Goal: Book appointment/travel/reservation

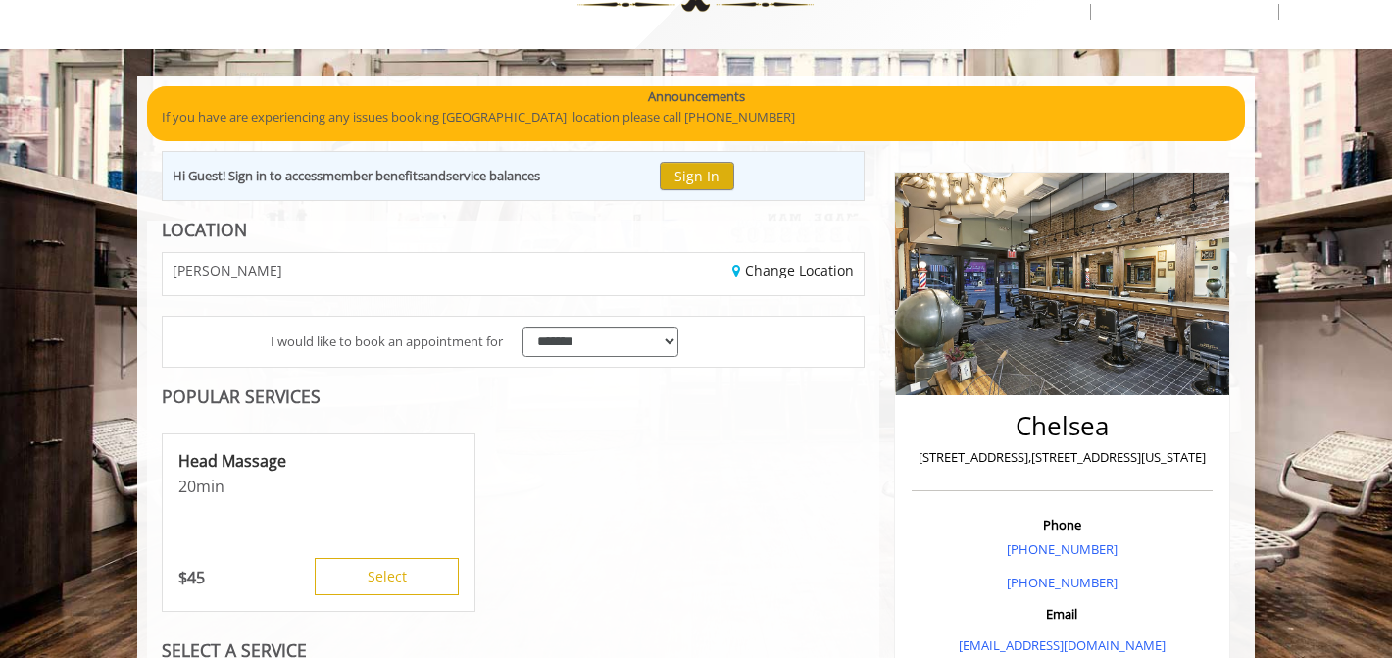
scroll to position [75, 0]
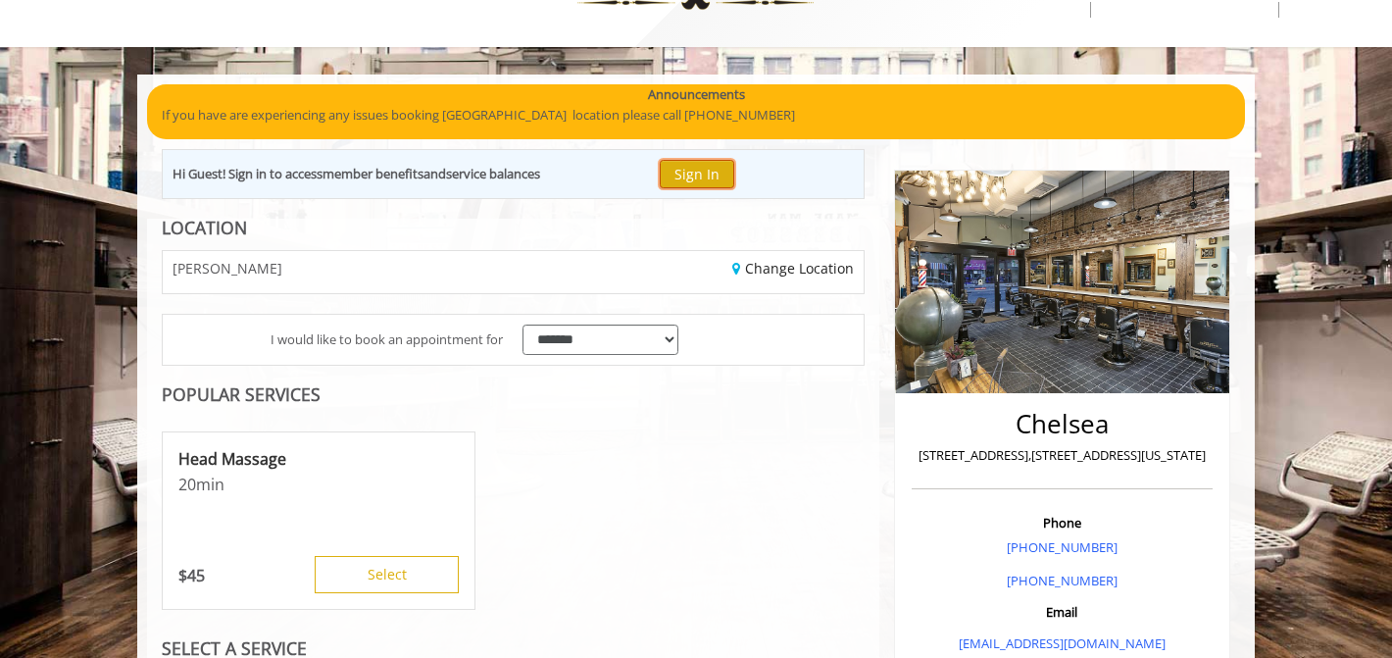
click at [705, 175] on button "Sign In" at bounding box center [697, 174] width 75 height 28
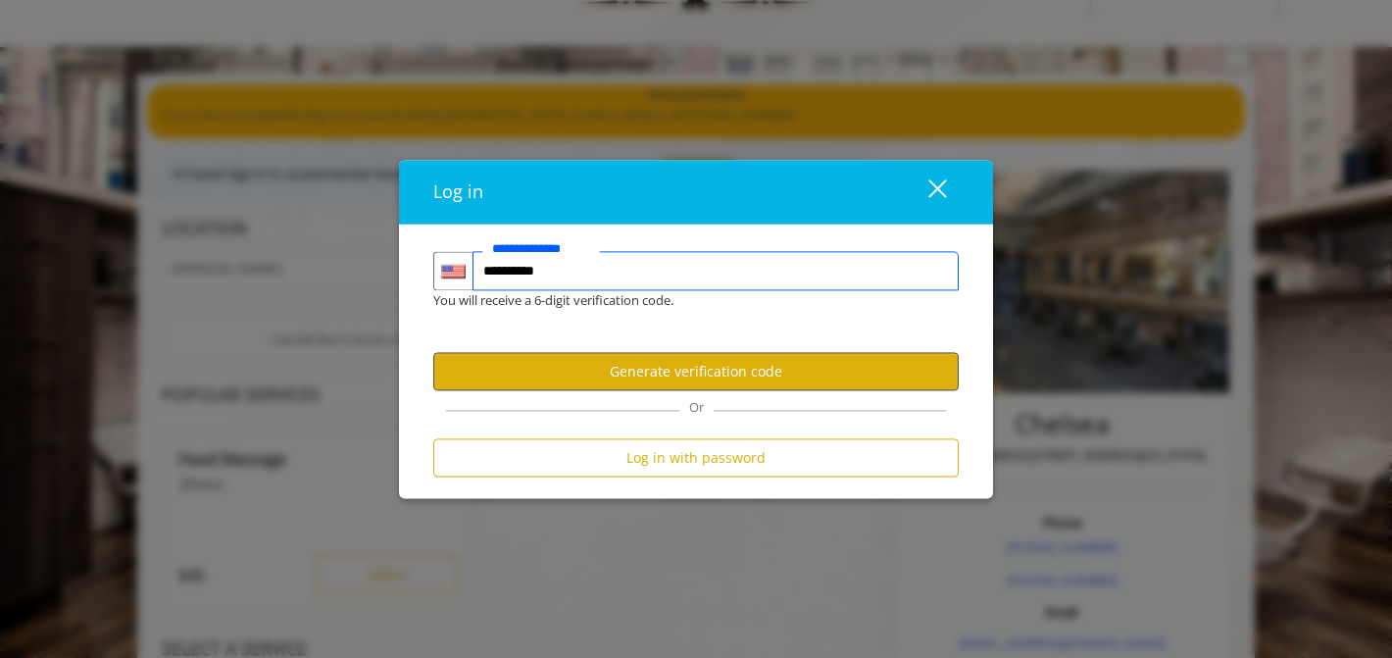
type input "**********"
click at [610, 386] on button "Generate verification code" at bounding box center [696, 372] width 526 height 38
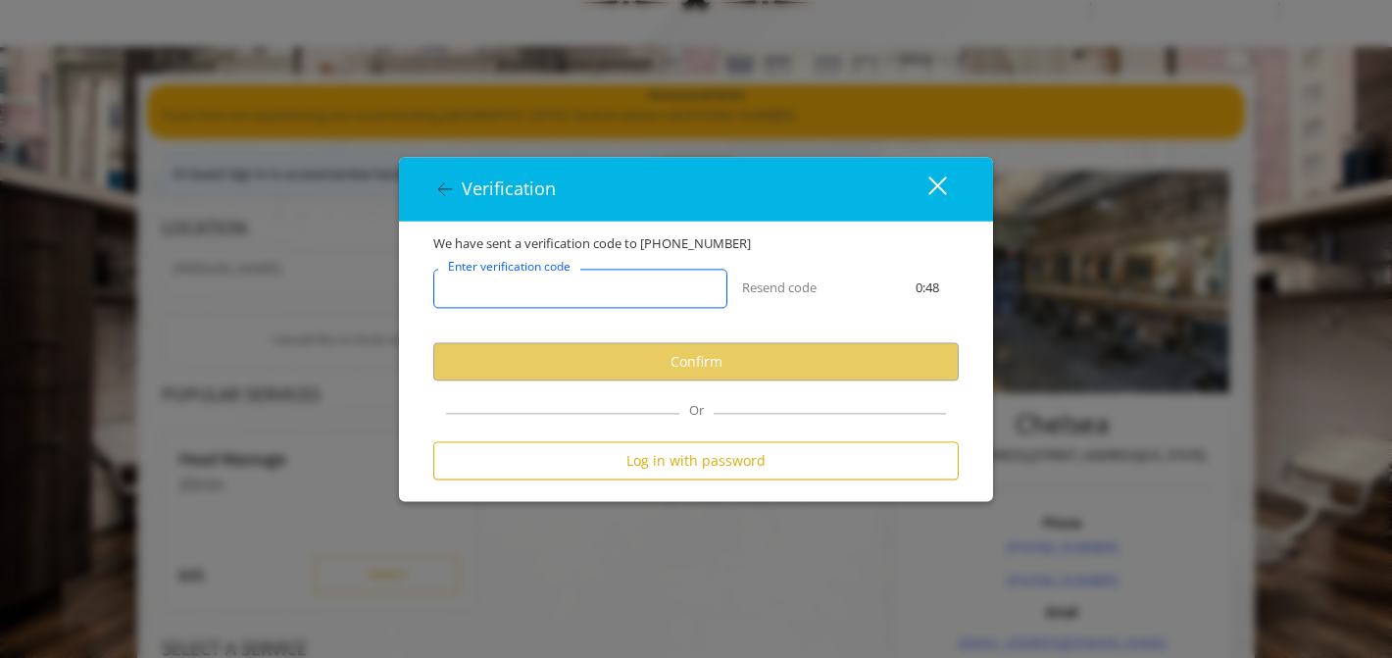
click at [571, 297] on input "Enter verification code" at bounding box center [580, 289] width 294 height 39
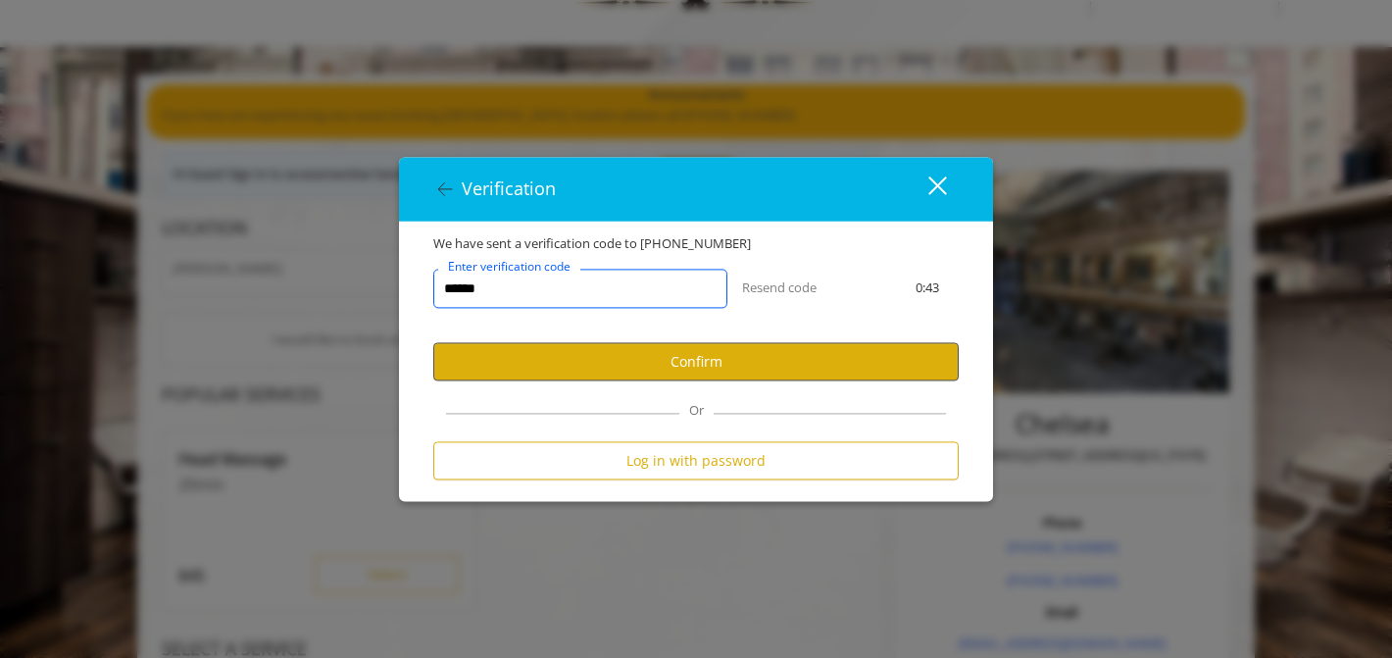
type input "******"
click at [690, 360] on button "Confirm" at bounding box center [696, 362] width 526 height 38
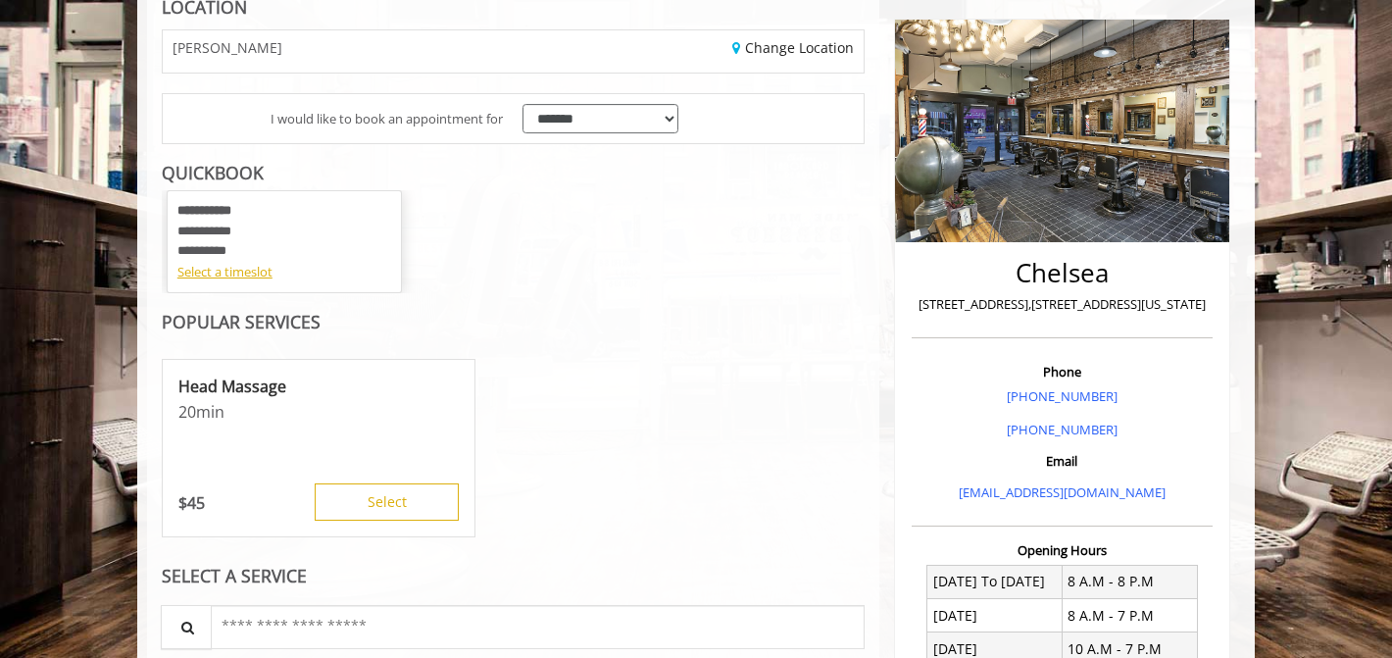
scroll to position [227, 0]
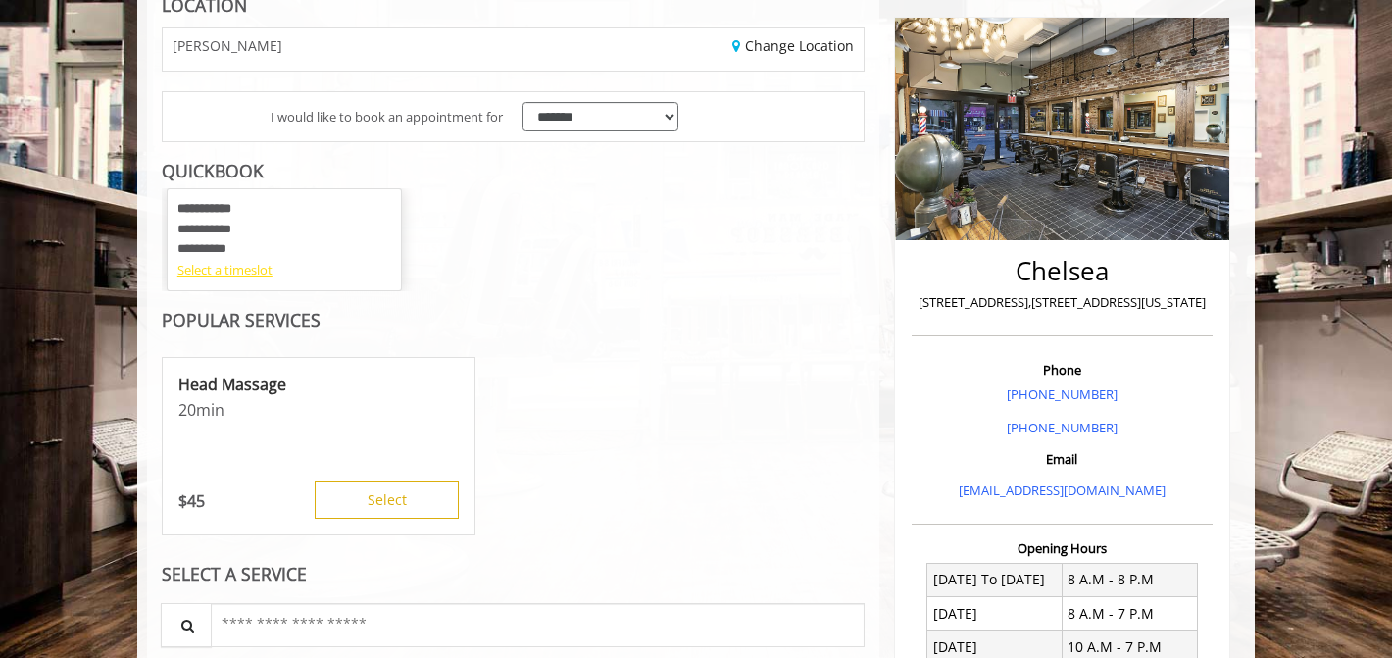
click at [256, 273] on div "Select a timeslot" at bounding box center [284, 270] width 214 height 21
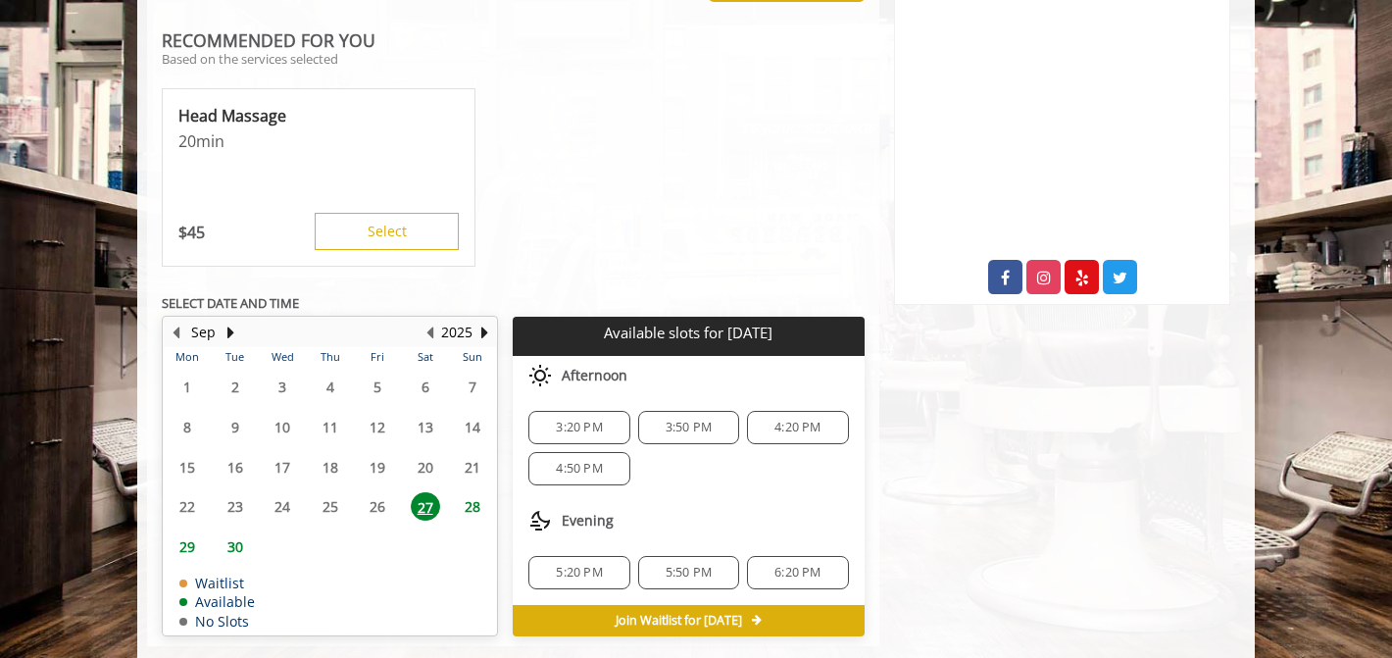
scroll to position [956, 0]
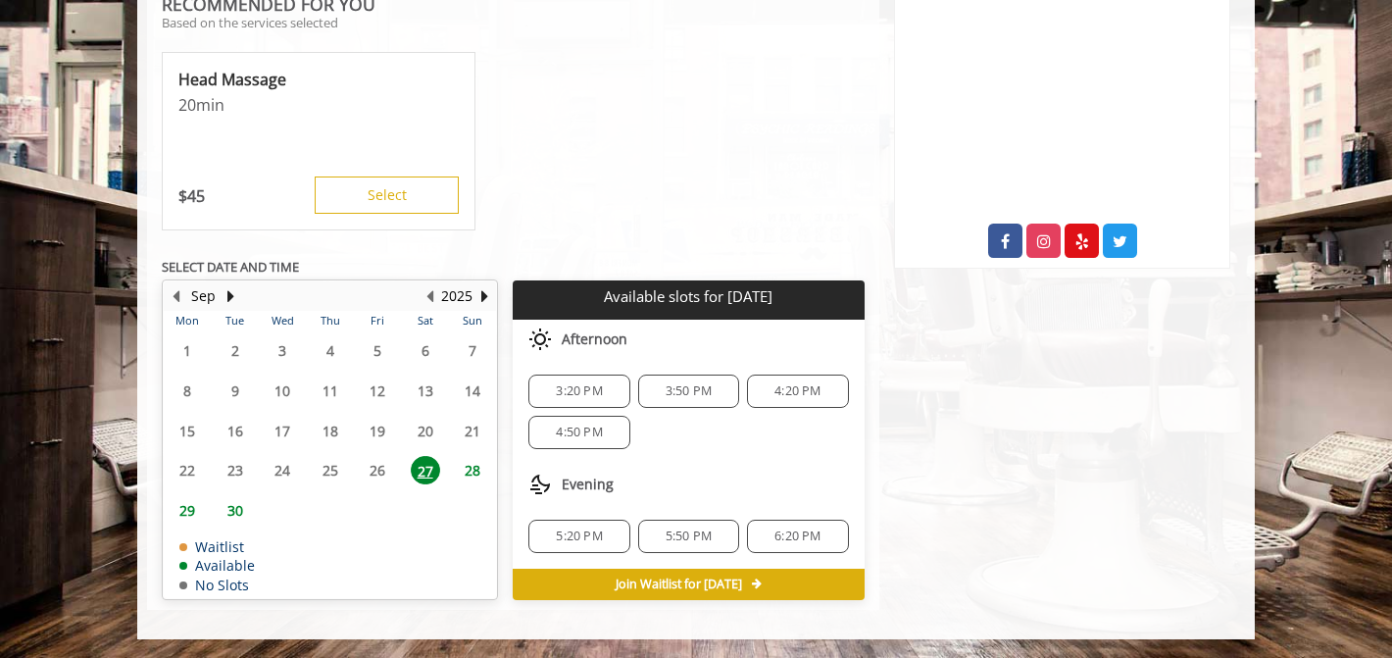
click at [699, 400] on div "3:50 PM" at bounding box center [688, 391] width 101 height 33
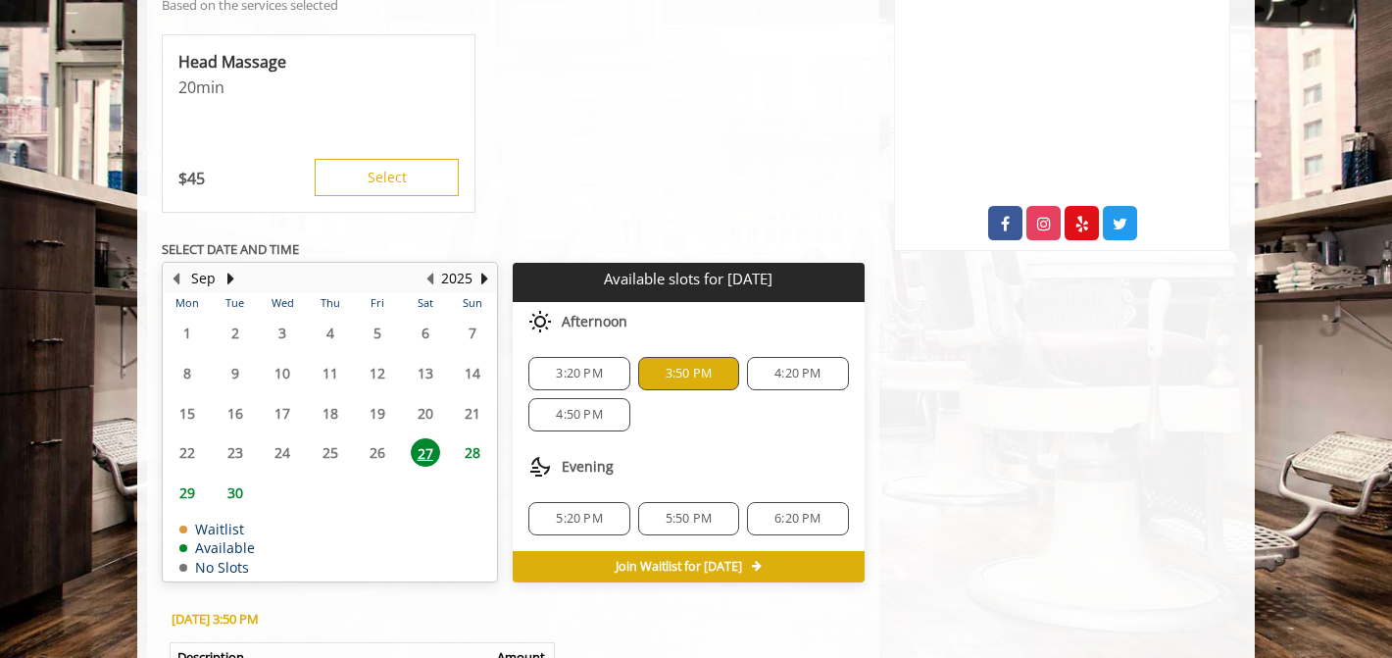
scroll to position [939, 0]
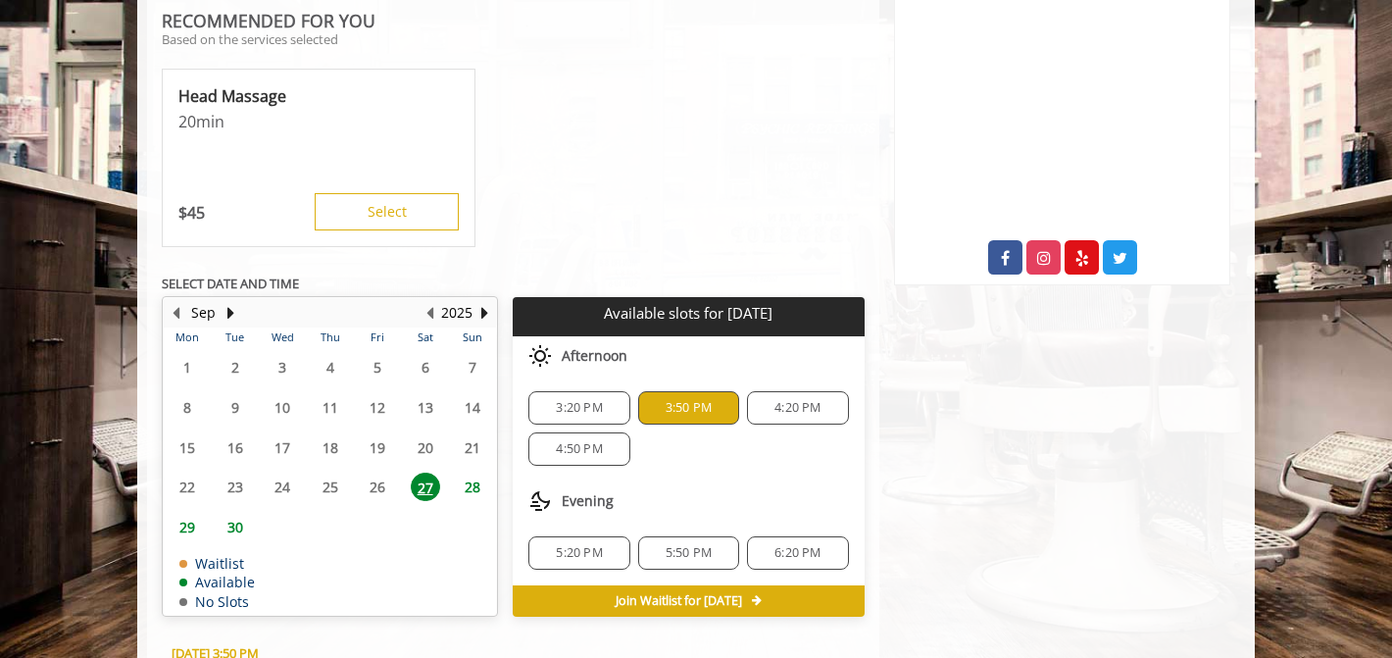
click at [684, 601] on span "Join Waitlist for [DATE]" at bounding box center [679, 601] width 126 height 16
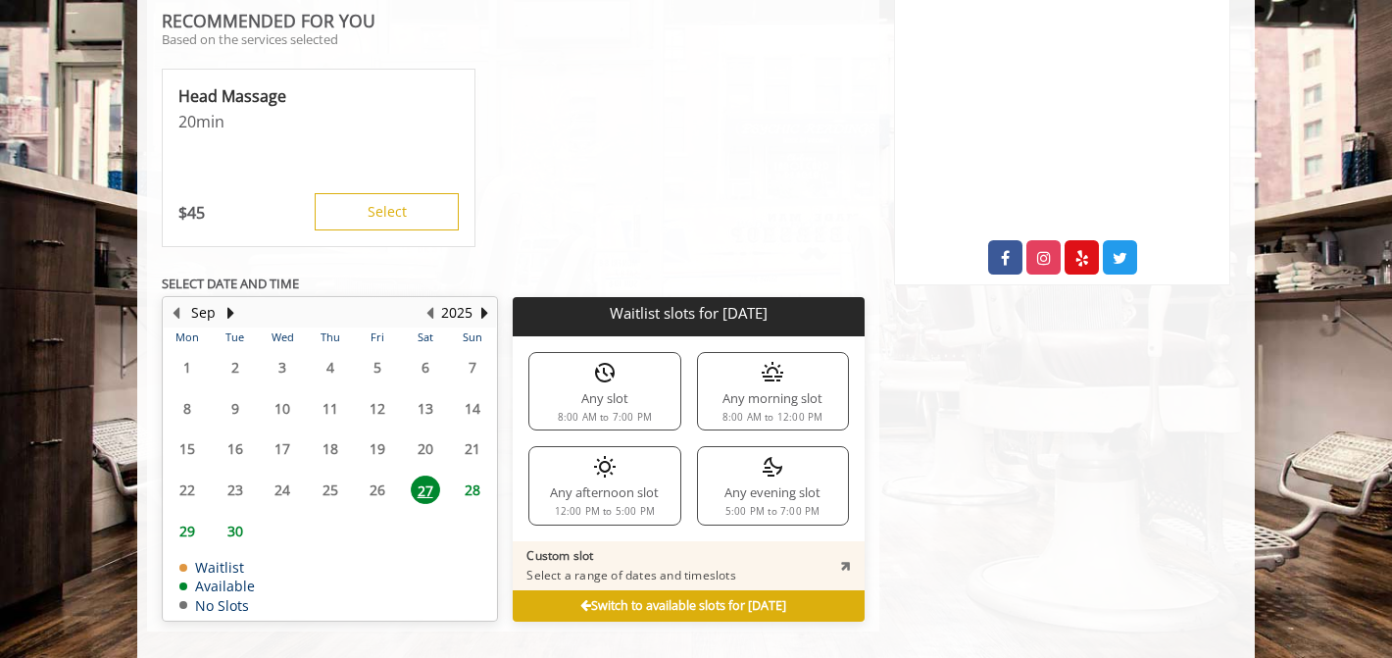
click at [580, 600] on icon at bounding box center [585, 606] width 11 height 13
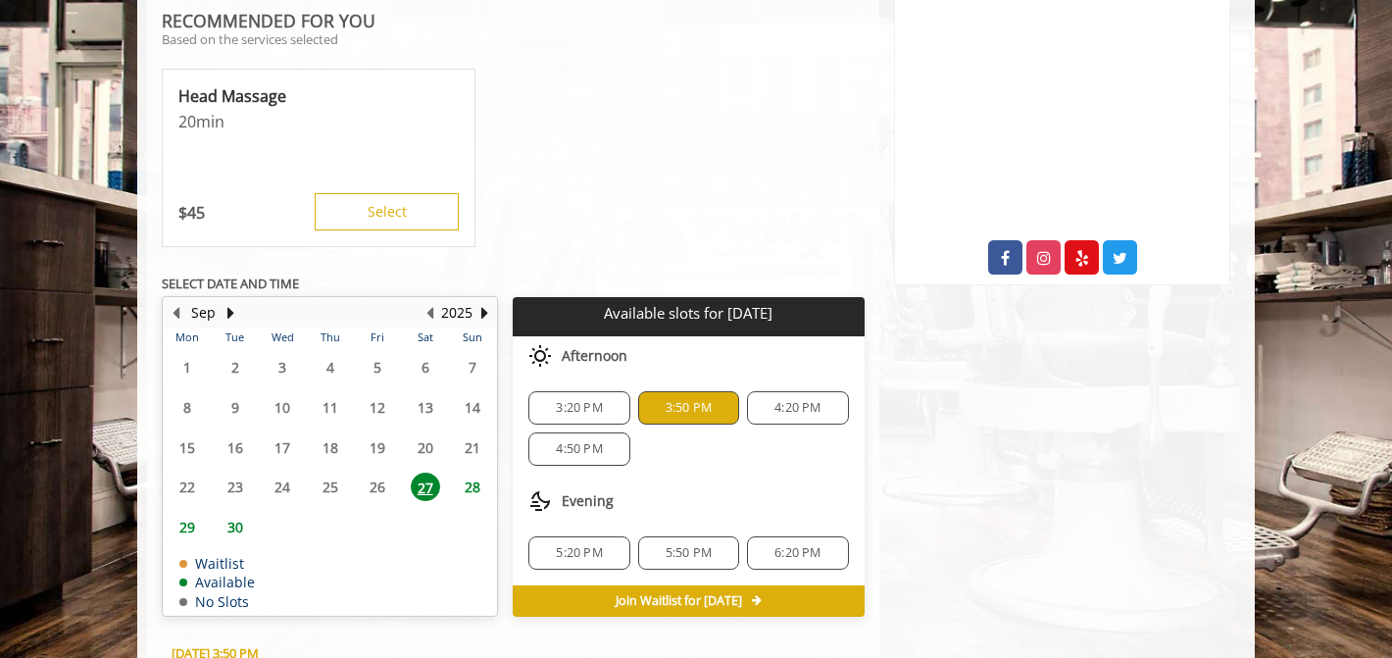
click at [685, 417] on div "3:50 PM" at bounding box center [688, 407] width 101 height 33
click at [683, 413] on span "3:50 PM" at bounding box center [689, 408] width 46 height 16
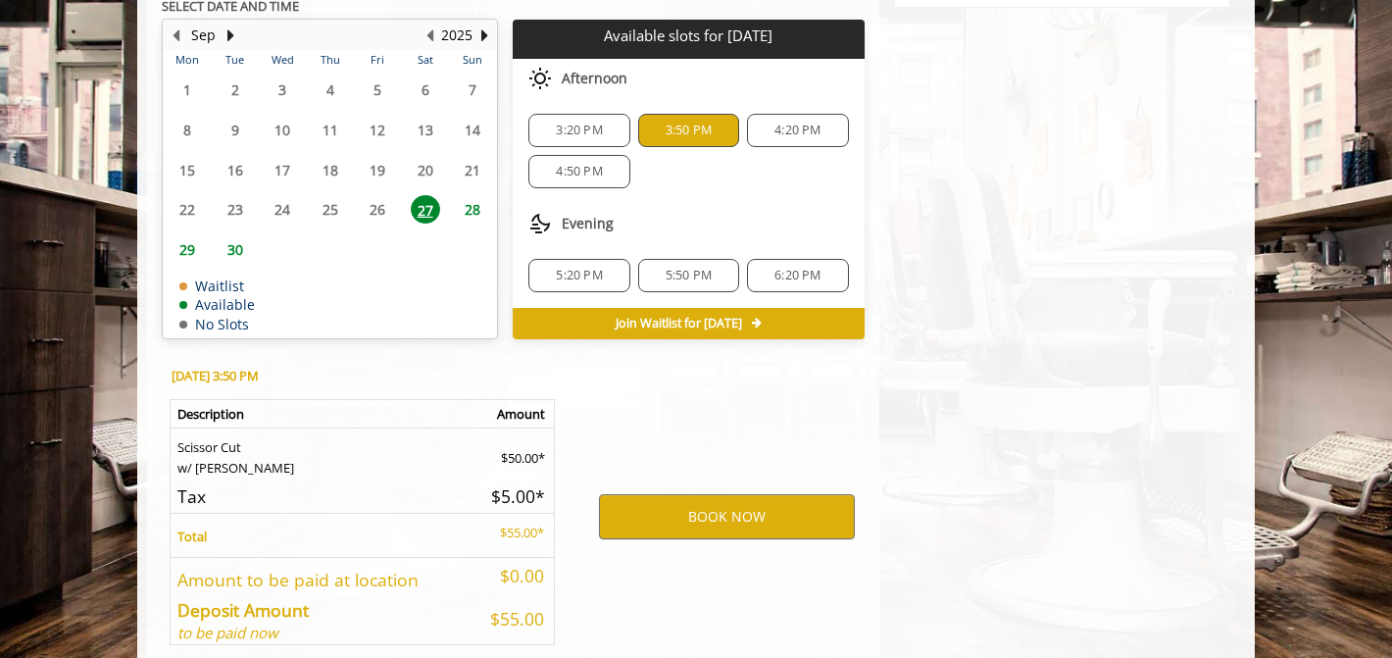
scroll to position [1219, 0]
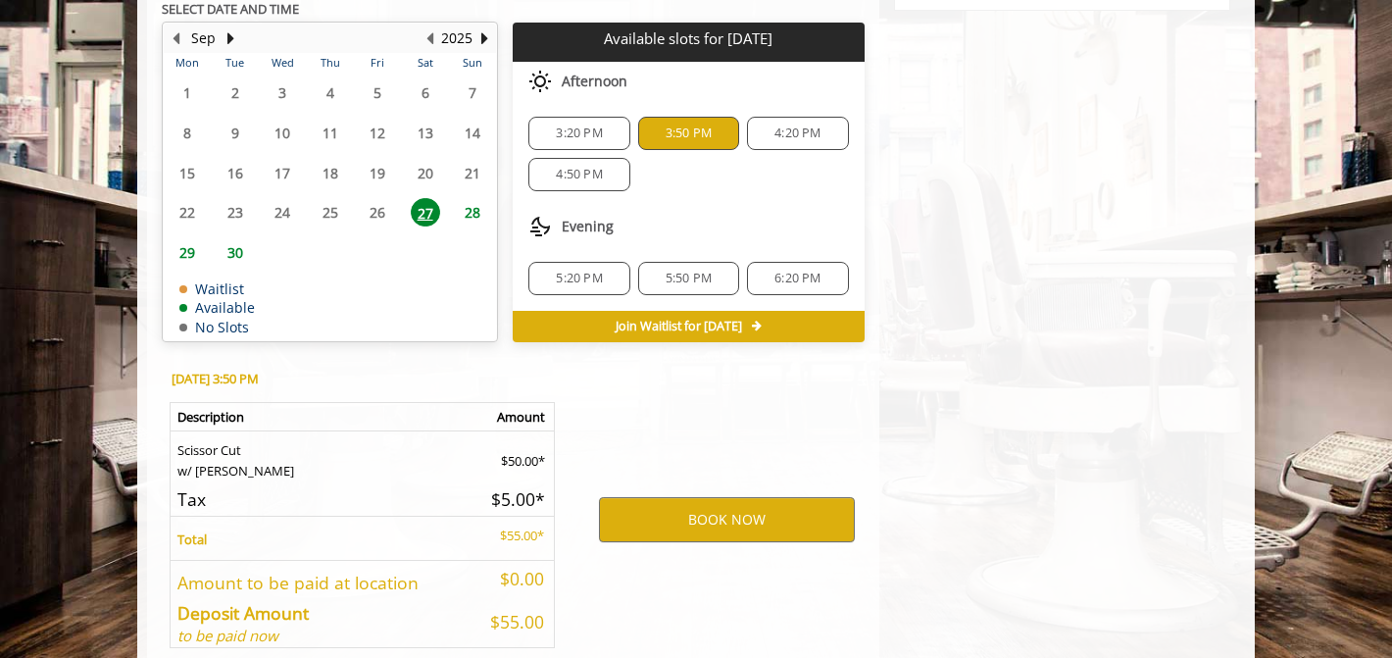
click at [611, 138] on span "3:20 PM" at bounding box center [578, 133] width 83 height 16
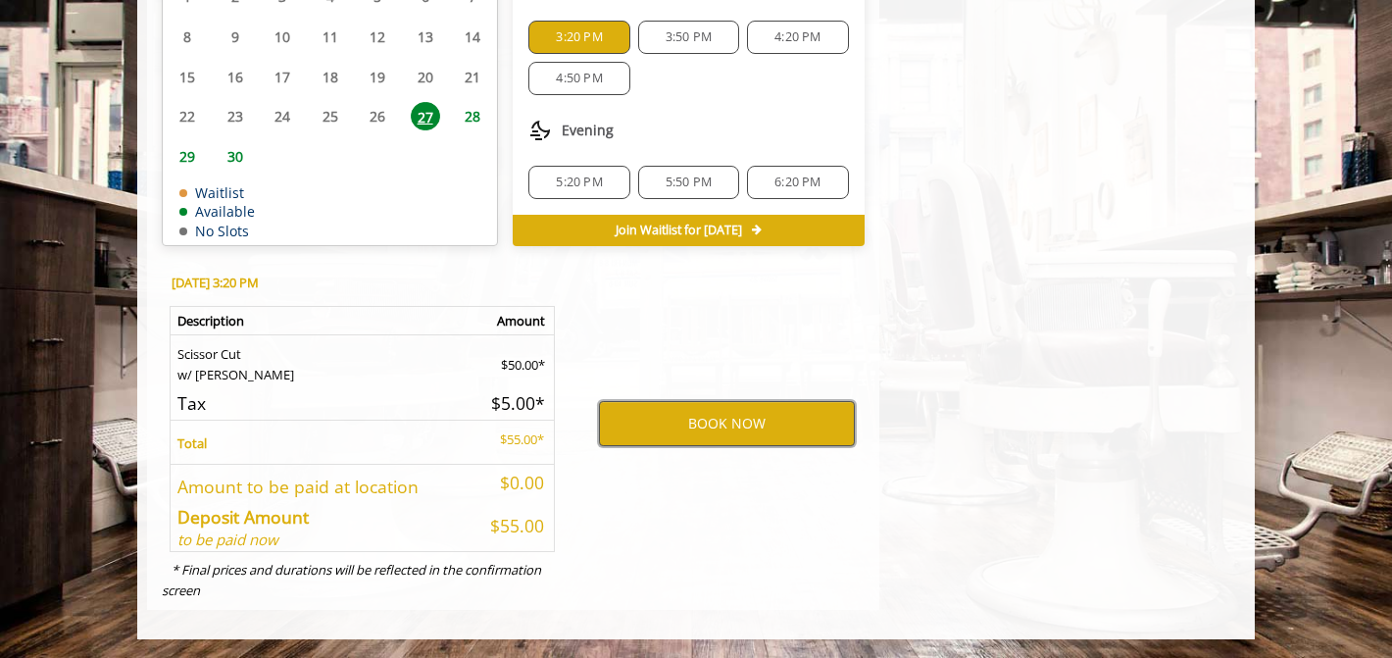
click at [639, 416] on button "BOOK NOW" at bounding box center [727, 423] width 256 height 45
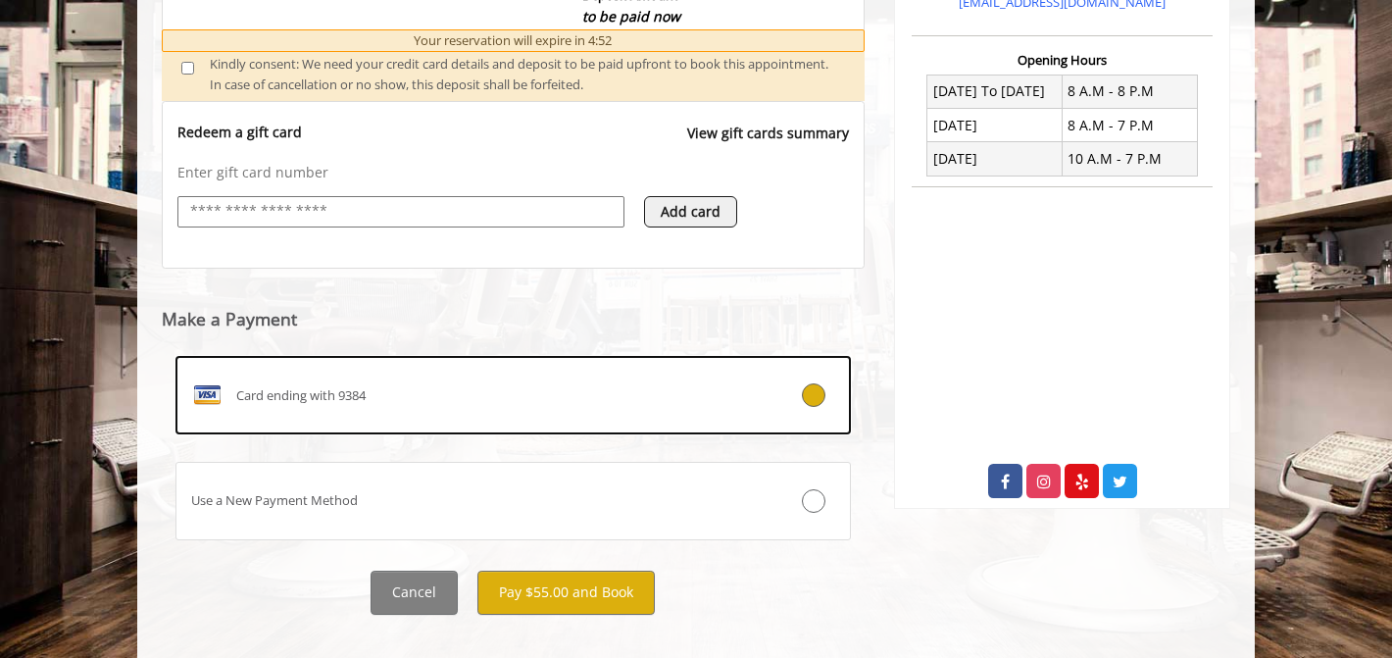
scroll to position [741, 0]
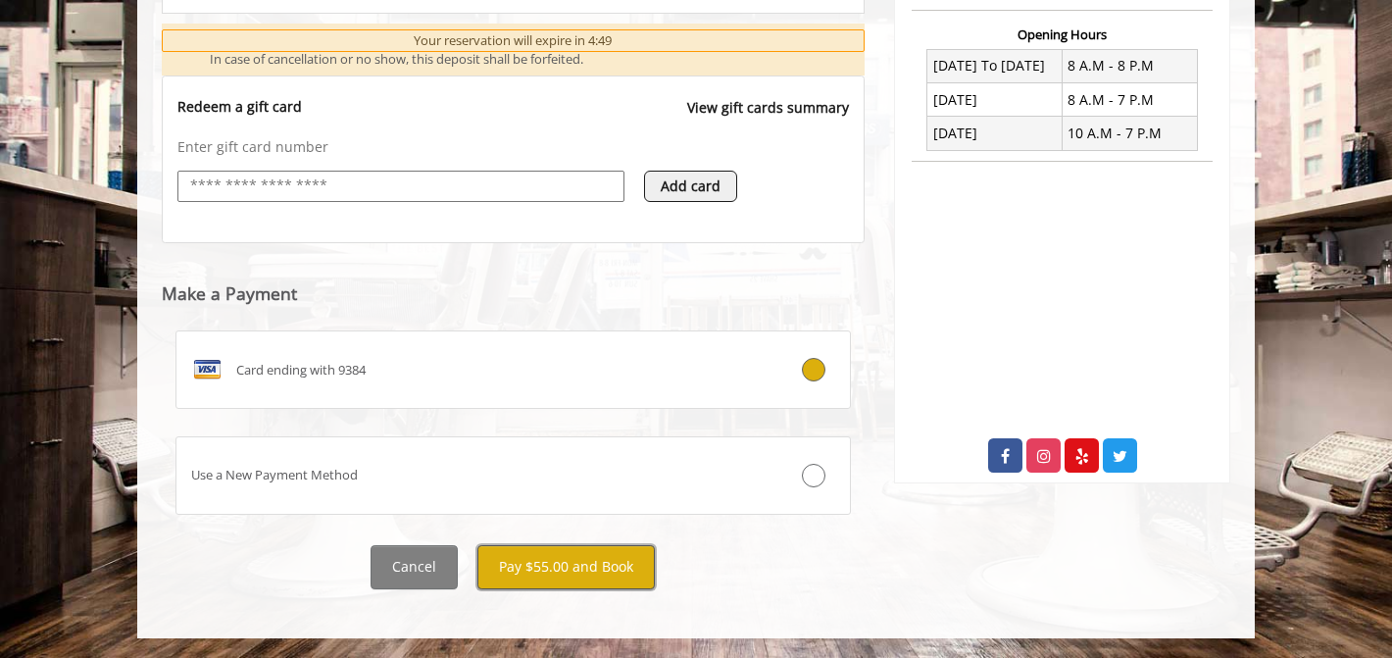
click at [501, 564] on button "Pay $55.00 and Book" at bounding box center [565, 567] width 177 height 44
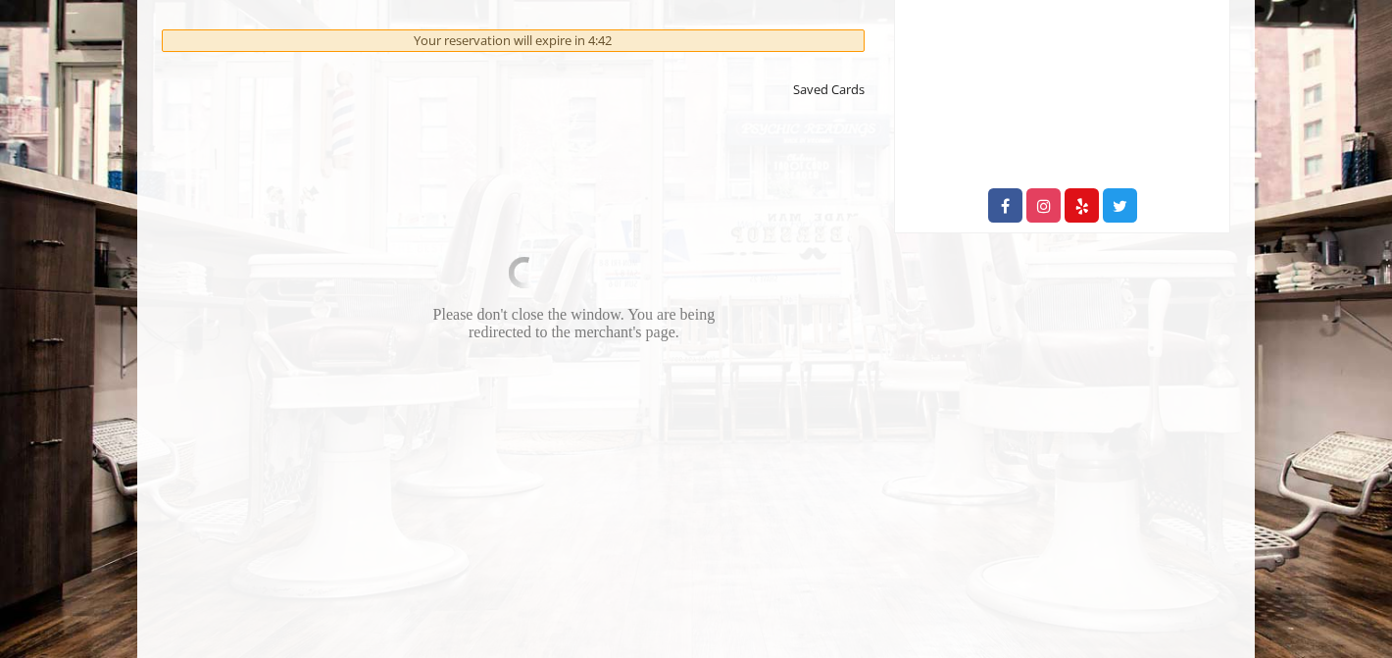
scroll to position [984, 0]
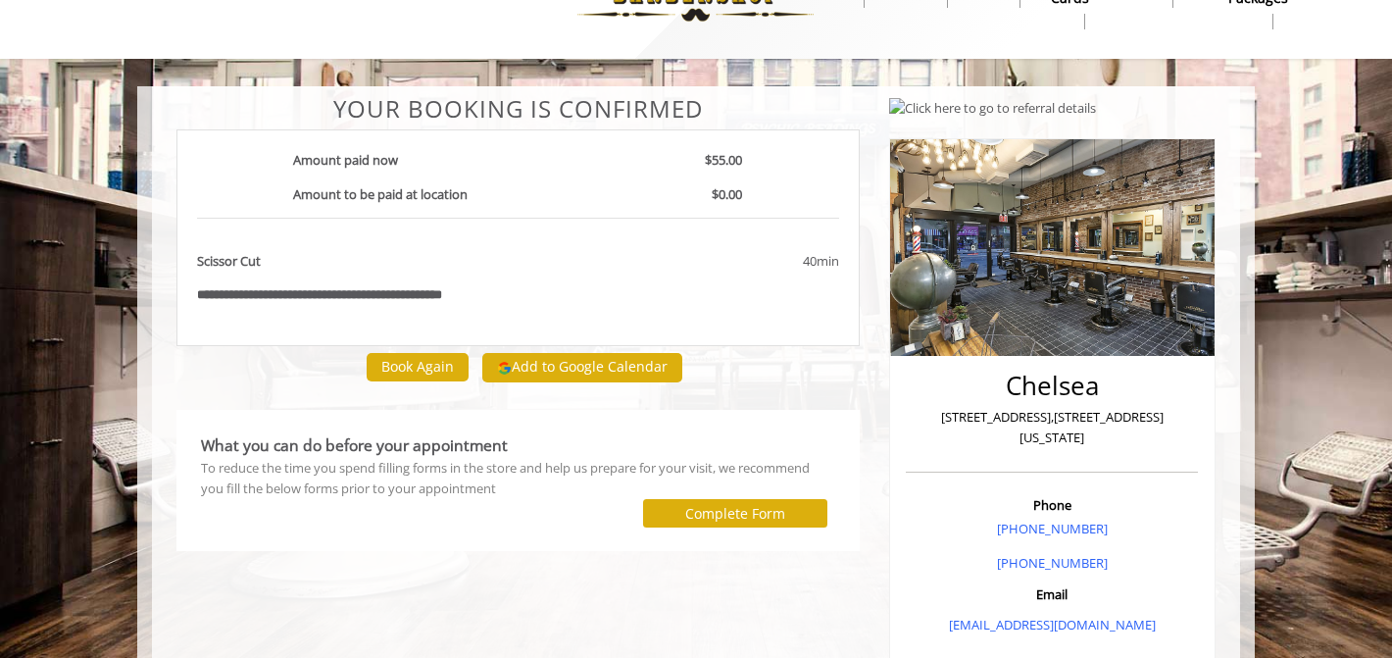
scroll to position [55, 0]
